Goal: Transaction & Acquisition: Download file/media

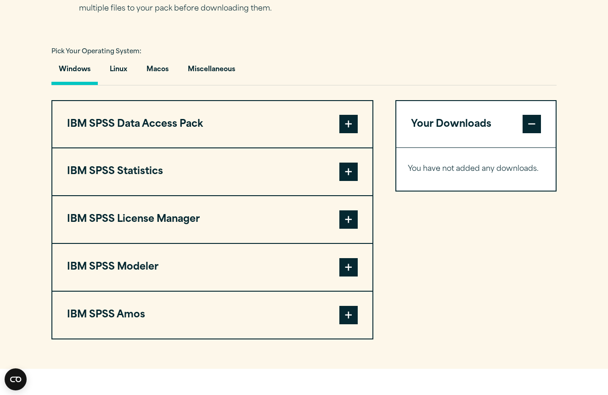
scroll to position [623, 0]
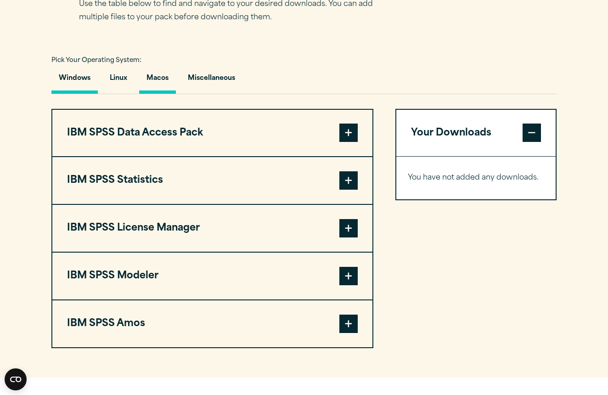
click at [160, 94] on button "Macos" at bounding box center [157, 80] width 37 height 26
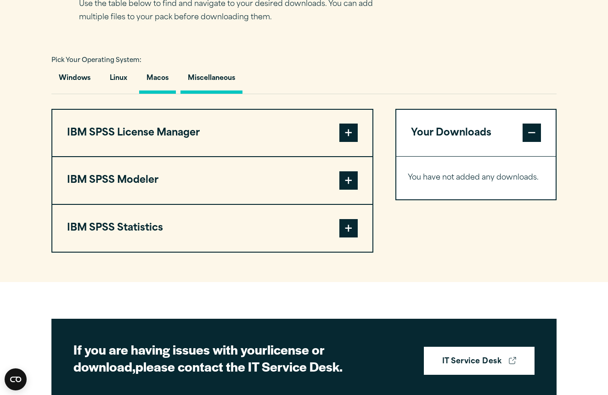
click at [206, 94] on button "Miscellaneous" at bounding box center [211, 80] width 62 height 26
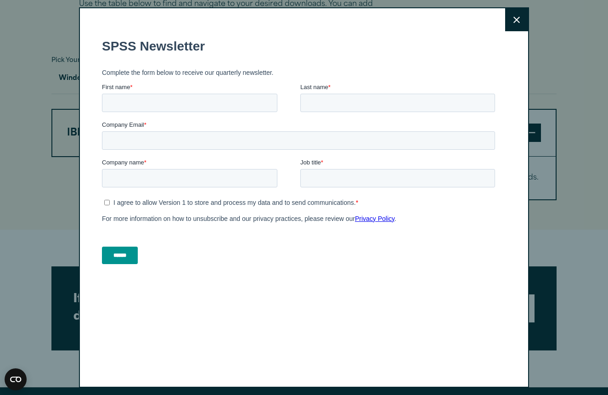
click at [514, 22] on icon at bounding box center [516, 20] width 6 height 6
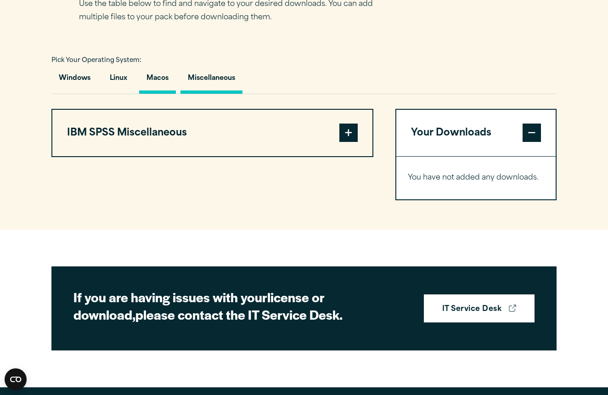
click at [153, 94] on button "Macos" at bounding box center [157, 80] width 37 height 26
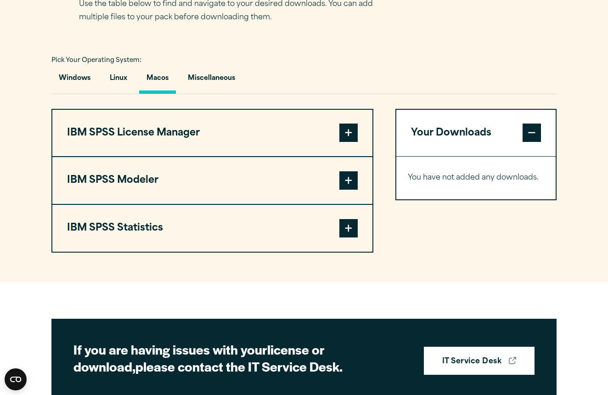
click at [350, 237] on span at bounding box center [348, 228] width 18 height 18
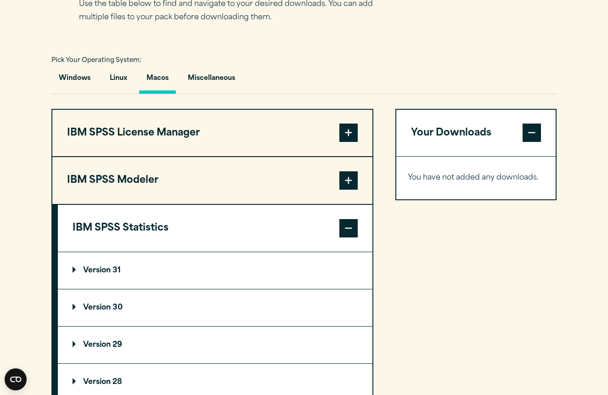
click at [351, 190] on span at bounding box center [348, 180] width 18 height 18
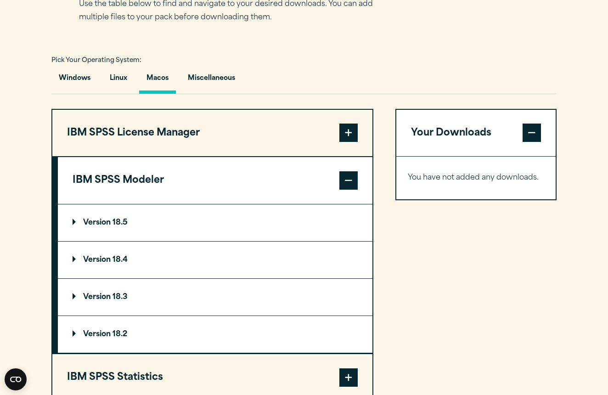
click at [348, 142] on span at bounding box center [348, 132] width 18 height 18
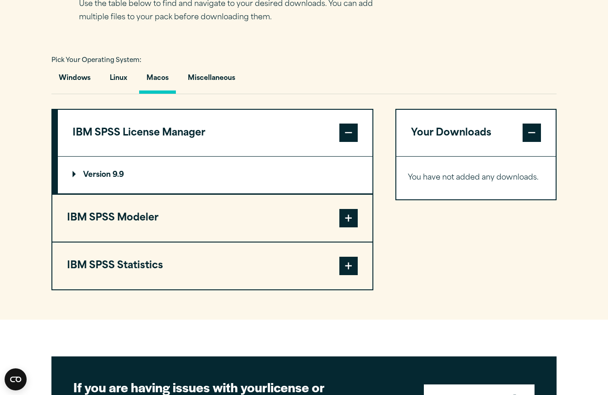
click at [348, 275] on span at bounding box center [348, 266] width 18 height 18
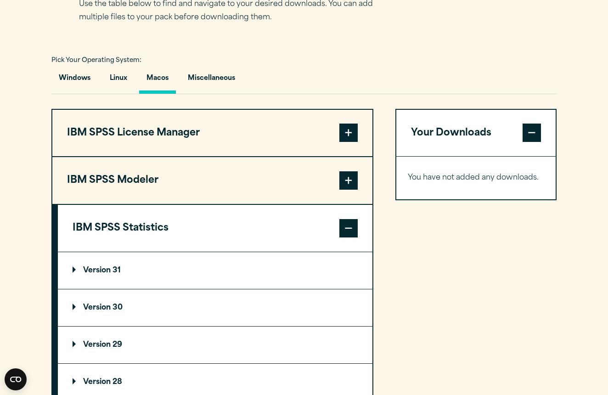
click at [114, 274] on p "Version 31" at bounding box center [96, 270] width 48 height 7
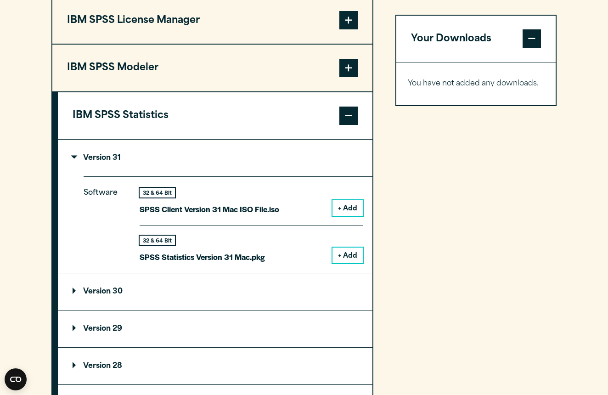
scroll to position [739, 0]
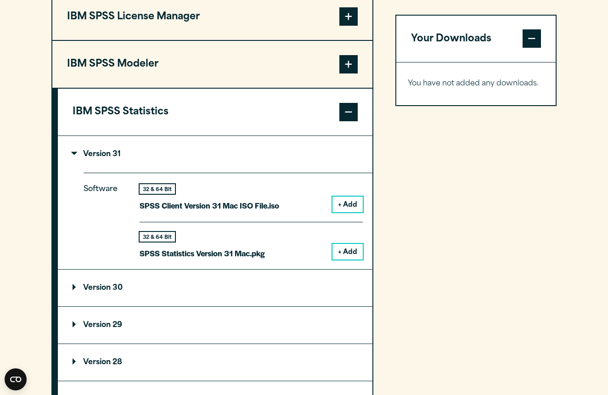
click at [346, 259] on button "+ Add" at bounding box center [347, 252] width 30 height 16
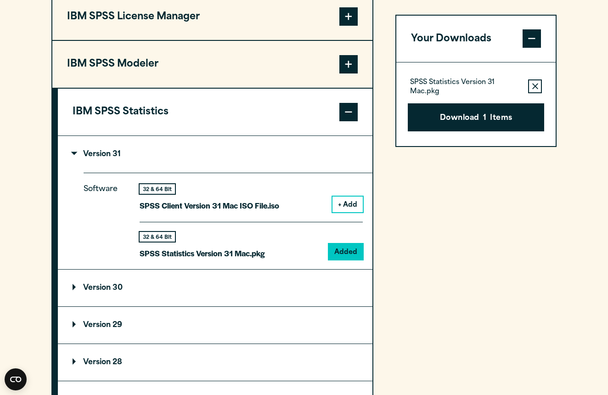
click at [341, 212] on button "+ Add" at bounding box center [347, 204] width 30 height 16
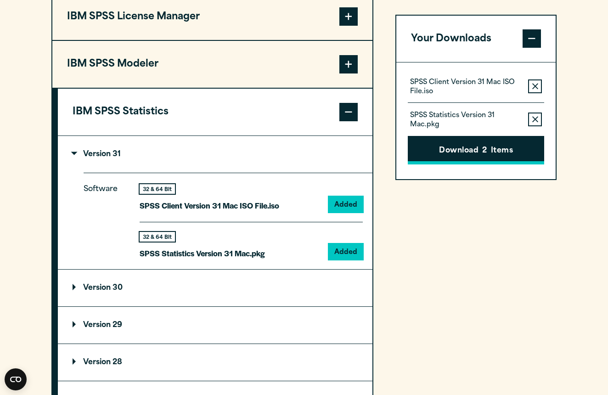
click at [475, 149] on button "Download 2 Items" at bounding box center [475, 150] width 136 height 28
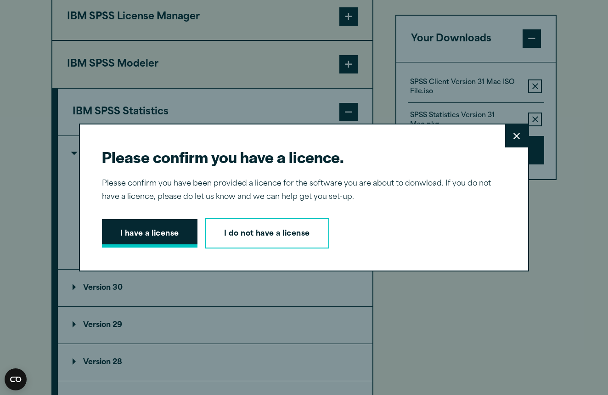
click at [151, 234] on button "I have a license" at bounding box center [149, 233] width 95 height 28
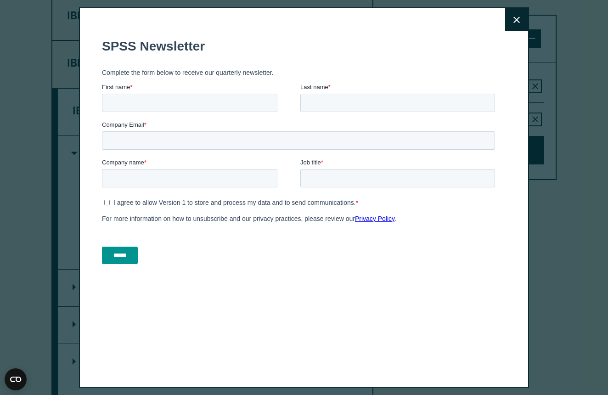
click at [510, 21] on button "Close" at bounding box center [516, 19] width 23 height 23
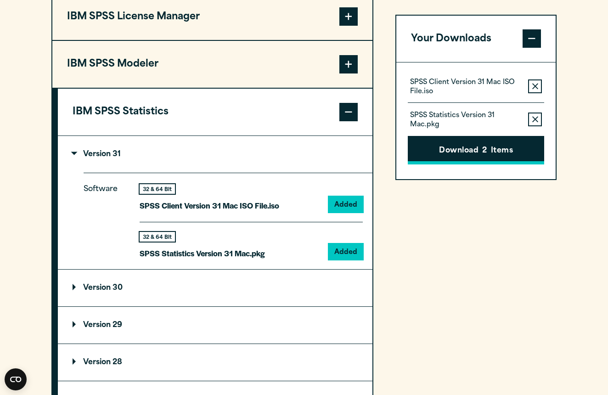
click at [470, 150] on button "Download 2 Items" at bounding box center [475, 150] width 136 height 28
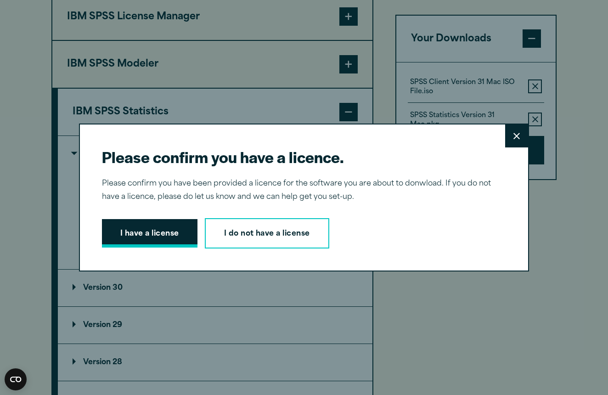
click at [126, 241] on button "I have a license" at bounding box center [149, 233] width 95 height 28
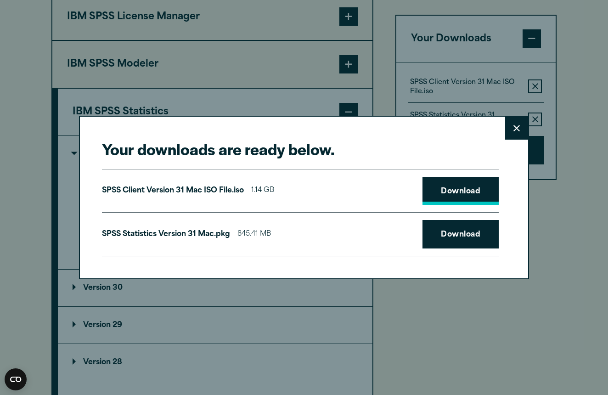
click at [452, 192] on link "Download" at bounding box center [460, 191] width 76 height 28
click at [511, 128] on button "Close" at bounding box center [516, 128] width 23 height 23
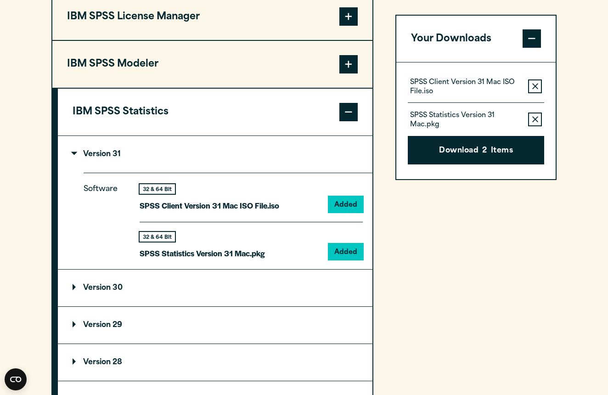
click at [567, 73] on section "Select your software downloads Use the table below to find and navigate to your…" at bounding box center [304, 154] width 608 height 664
click at [533, 84] on icon "button" at bounding box center [535, 87] width 6 height 6
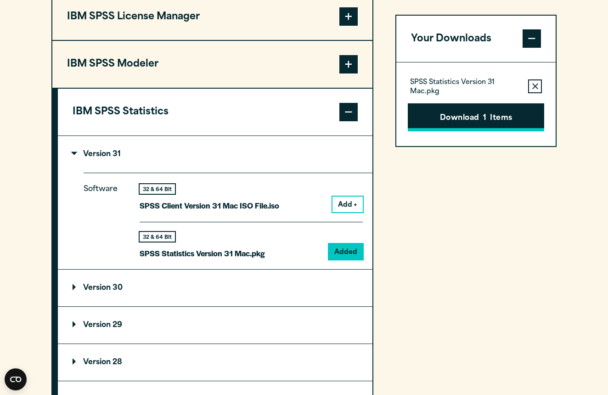
click at [489, 118] on button "Download 1 Items" at bounding box center [475, 117] width 136 height 28
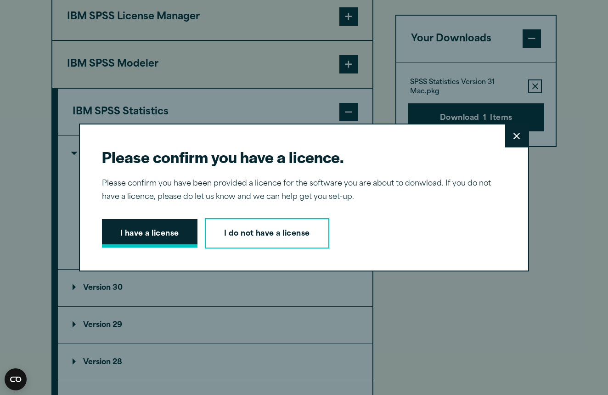
click at [167, 229] on button "I have a license" at bounding box center [149, 233] width 95 height 28
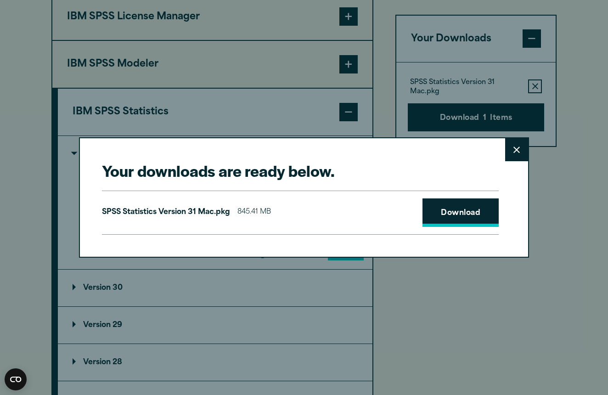
click at [452, 209] on link "Download" at bounding box center [460, 212] width 76 height 28
